Goal: Navigation & Orientation: Find specific page/section

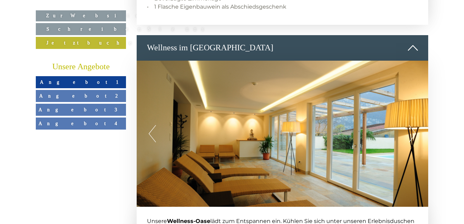
scroll to position [827, 0]
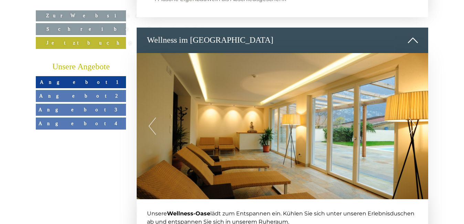
click at [415, 117] on button "Next" at bounding box center [412, 125] width 7 height 17
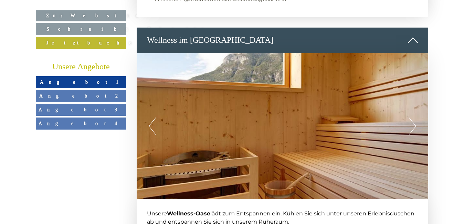
click at [414, 117] on button "Next" at bounding box center [412, 125] width 7 height 17
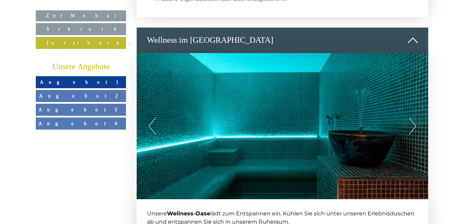
click at [414, 117] on button "Next" at bounding box center [412, 125] width 7 height 17
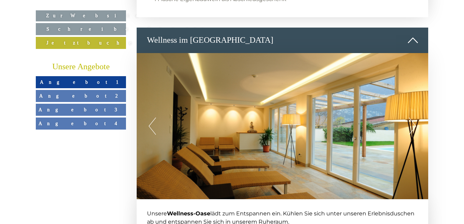
click at [414, 117] on button "Next" at bounding box center [412, 125] width 7 height 17
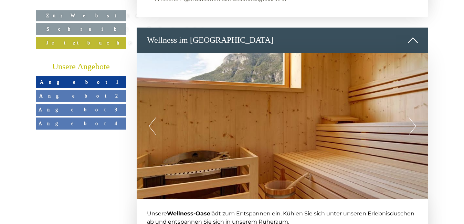
click at [414, 117] on button "Next" at bounding box center [412, 125] width 7 height 17
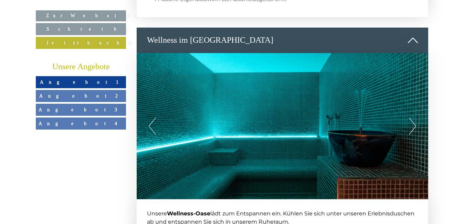
click at [414, 117] on button "Next" at bounding box center [412, 125] width 7 height 17
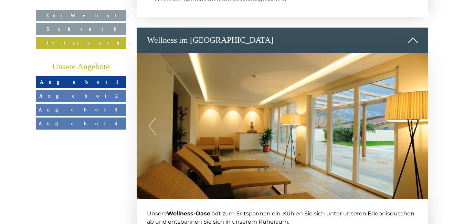
click at [414, 117] on button "Next" at bounding box center [412, 125] width 7 height 17
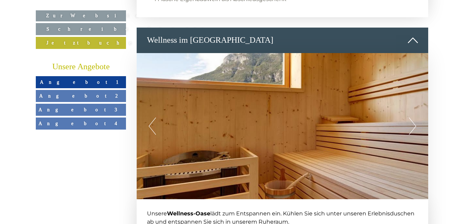
click at [414, 117] on button "Next" at bounding box center [412, 125] width 7 height 17
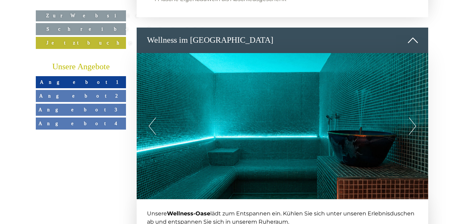
click at [414, 117] on button "Next" at bounding box center [412, 125] width 7 height 17
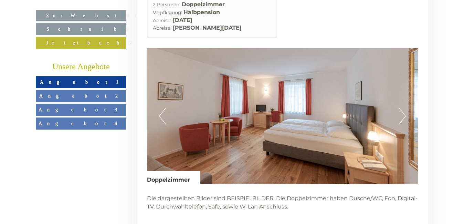
scroll to position [1206, 0]
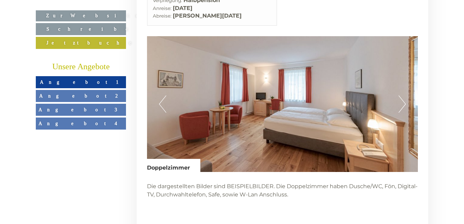
click at [405, 95] on button "Next" at bounding box center [402, 103] width 7 height 17
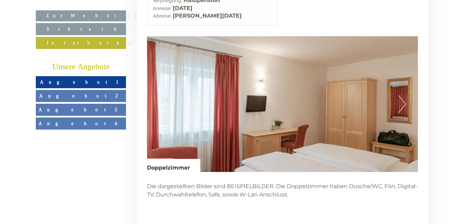
click at [405, 95] on button "Next" at bounding box center [402, 103] width 7 height 17
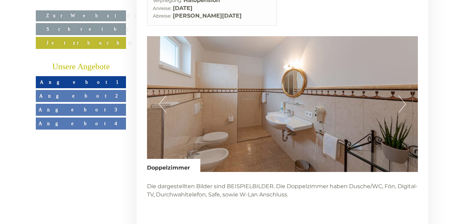
click at [405, 95] on button "Next" at bounding box center [402, 103] width 7 height 17
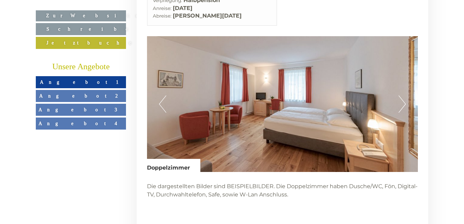
click at [405, 95] on button "Next" at bounding box center [402, 103] width 7 height 17
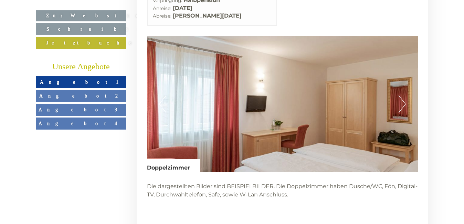
click at [405, 95] on button "Next" at bounding box center [402, 103] width 7 height 17
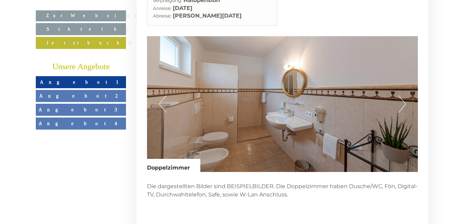
click at [162, 95] on button "Previous" at bounding box center [162, 103] width 7 height 17
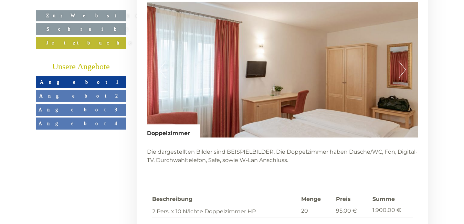
scroll to position [1103, 0]
